Goal: Obtain resource: Obtain resource

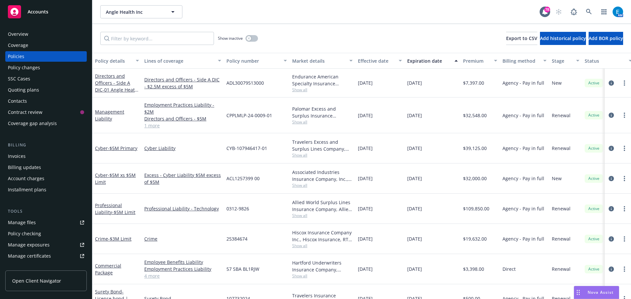
scroll to position [41, 0]
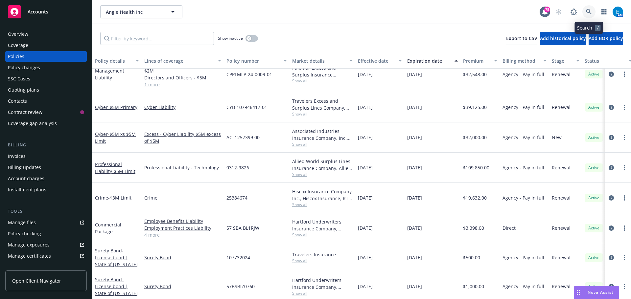
click at [589, 9] on icon at bounding box center [589, 12] width 6 height 6
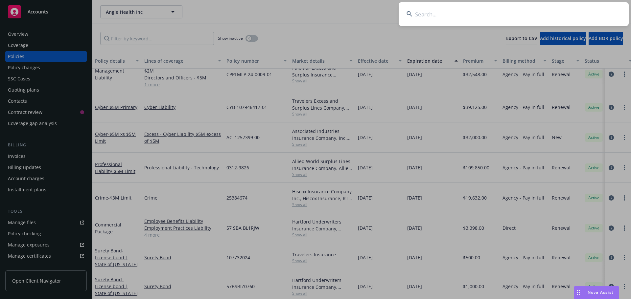
click at [556, 12] on input at bounding box center [513, 14] width 230 height 24
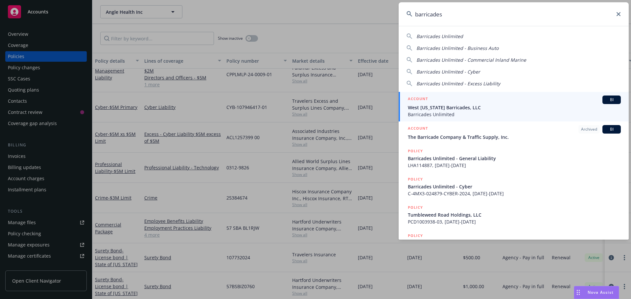
type input "barricades"
click at [427, 109] on span "West [US_STATE] Barricades, LLC" at bounding box center [514, 107] width 213 height 7
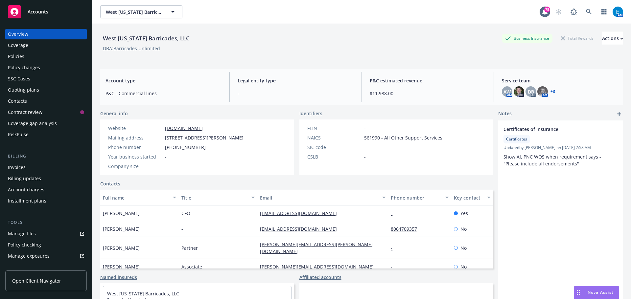
click at [16, 56] on div "Policies" at bounding box center [16, 56] width 16 height 11
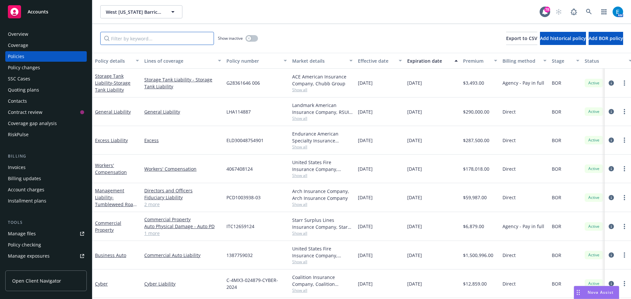
click at [168, 37] on input "Filter by keyword..." at bounding box center [157, 38] width 114 height 13
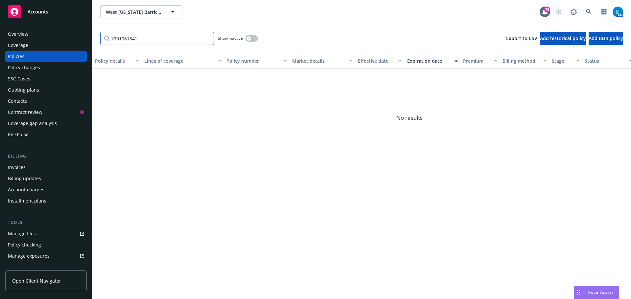
type input "7901061841"
click at [255, 37] on button "button" at bounding box center [251, 38] width 12 height 7
drag, startPoint x: 249, startPoint y: 39, endPoint x: 234, endPoint y: 38, distance: 15.5
click at [249, 39] on button "button" at bounding box center [251, 38] width 12 height 7
click at [208, 38] on input "7901061841" at bounding box center [157, 38] width 114 height 13
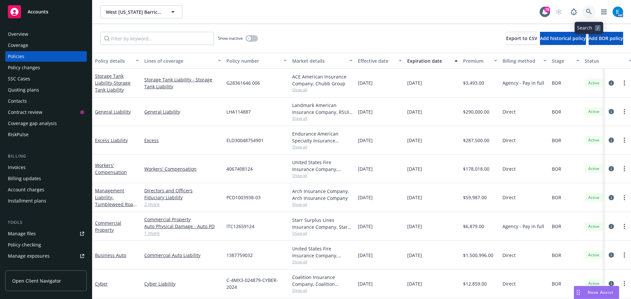
click at [587, 12] on icon at bounding box center [589, 12] width 6 height 6
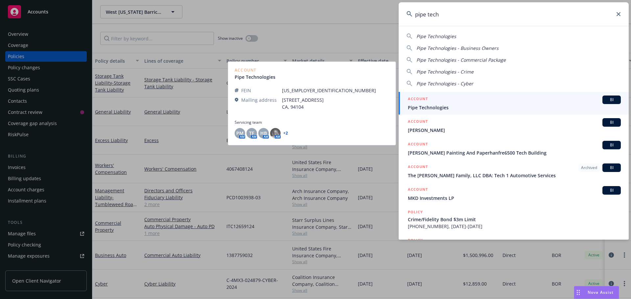
type input "pipe tech"
click at [417, 106] on span "Pipe Technologies" at bounding box center [514, 107] width 213 height 7
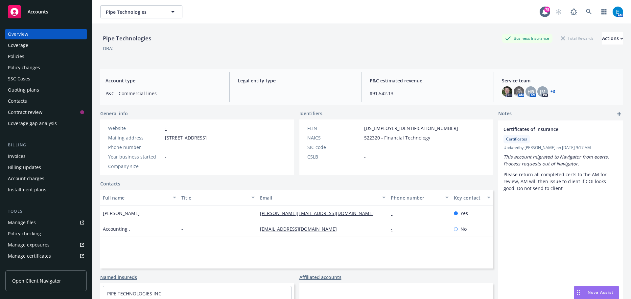
click at [27, 220] on div "Manage files" at bounding box center [22, 222] width 28 height 11
click at [587, 288] on div "Nova Assist" at bounding box center [596, 292] width 45 height 12
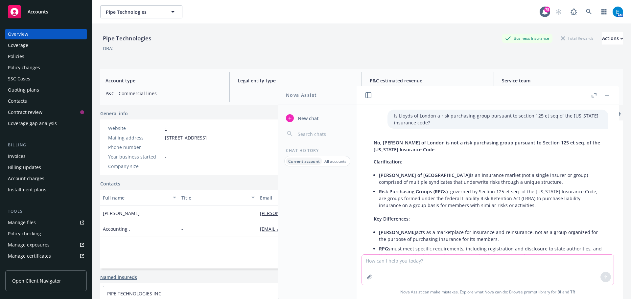
click at [391, 264] on textarea at bounding box center [488, 270] width 252 height 30
type textarea "what date is 150 calendar days from [DATE]"
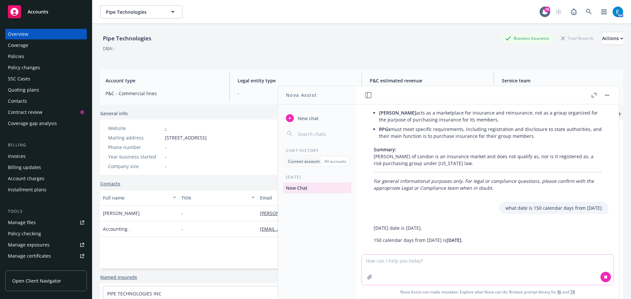
scroll to position [127, 0]
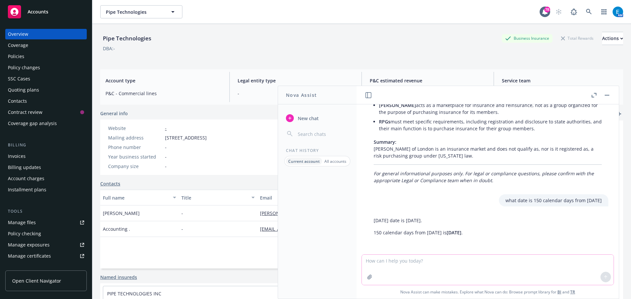
click at [396, 261] on textarea at bounding box center [488, 270] width 252 height 30
type textarea "what is 150 calendar days from [DATE]"
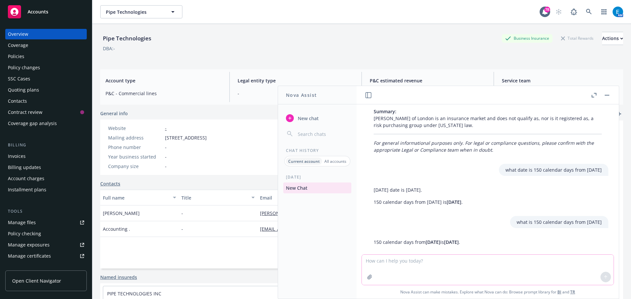
scroll to position [167, 0]
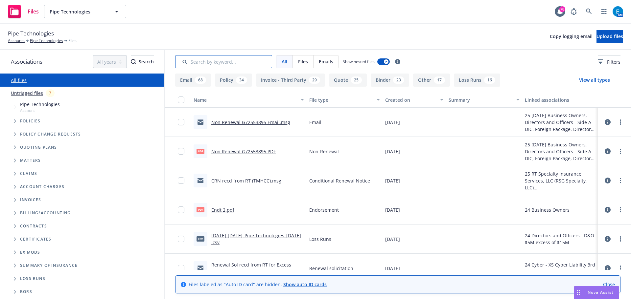
click at [204, 59] on input "Search by keyword..." at bounding box center [223, 61] width 97 height 13
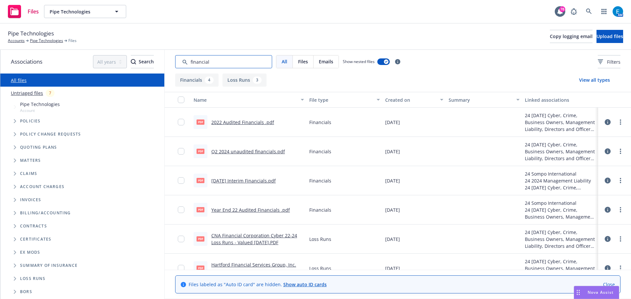
type input "financial"
click at [243, 152] on link "Q2 2024 unaudited financials.pdf" at bounding box center [248, 151] width 74 height 6
